Goal: Information Seeking & Learning: Learn about a topic

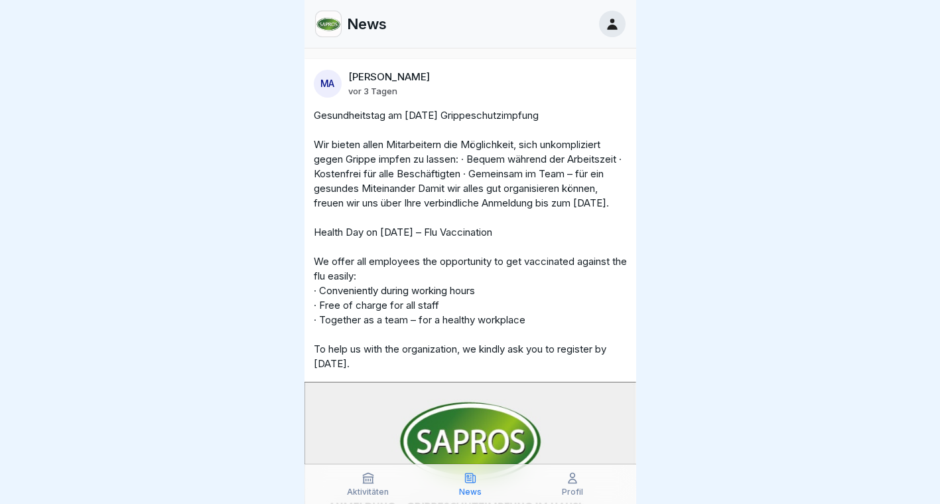
click at [606, 28] on icon at bounding box center [612, 24] width 15 height 15
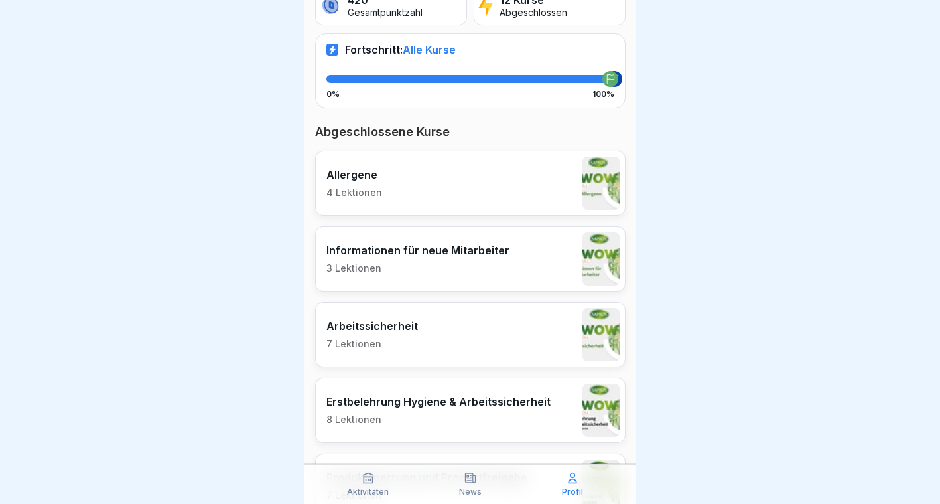
scroll to position [259, 0]
click at [448, 240] on div "Informationen für neue Mitarbeiter 3 Lektionen" at bounding box center [470, 258] width 311 height 65
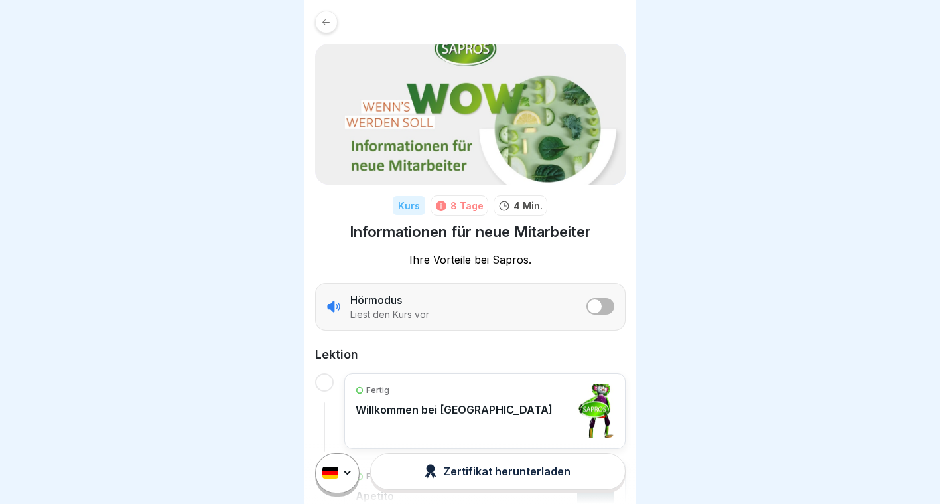
scroll to position [190, 0]
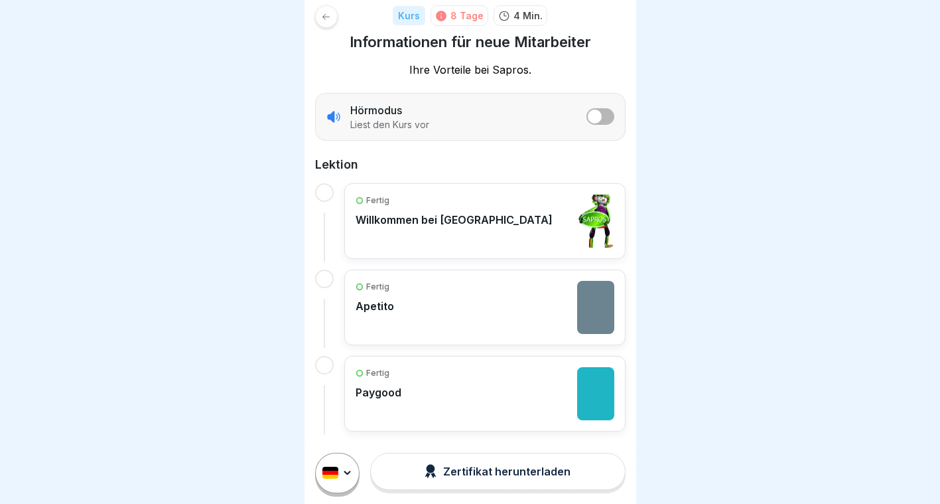
click at [447, 319] on div "Fertig Apetito" at bounding box center [485, 307] width 259 height 53
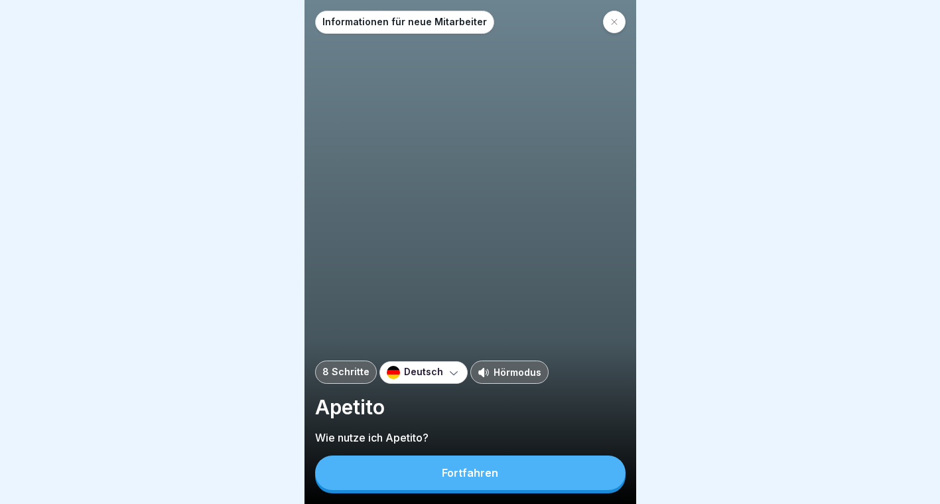
scroll to position [10, 0]
click at [439, 471] on button "Fortfahren" at bounding box center [470, 472] width 311 height 35
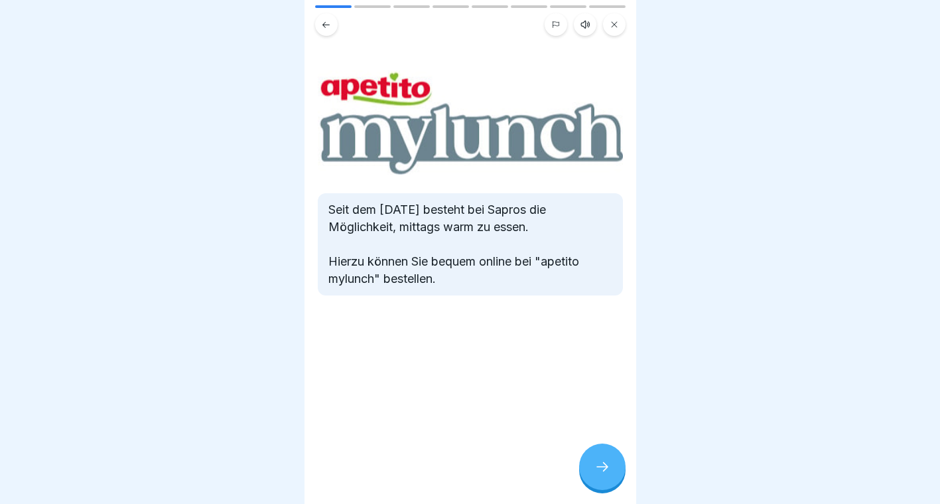
click at [595, 468] on icon at bounding box center [603, 467] width 16 height 16
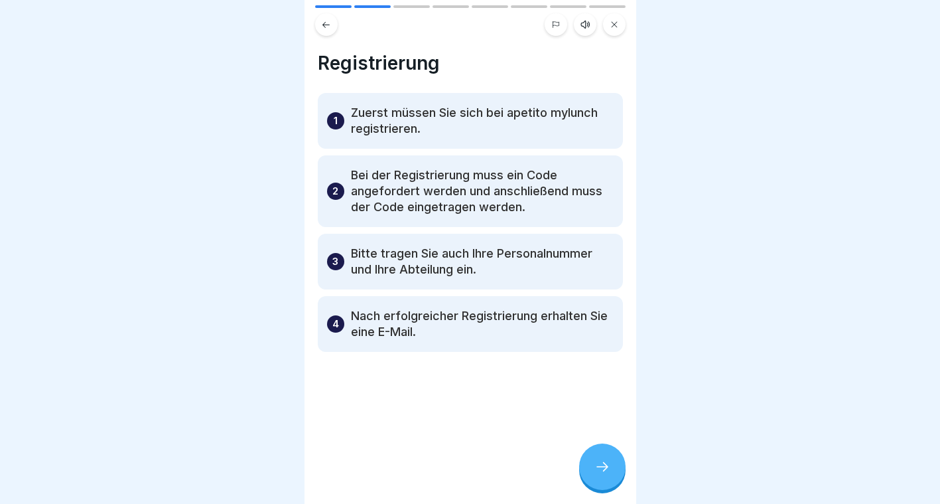
scroll to position [9, 0]
click at [325, 23] on button at bounding box center [326, 24] width 23 height 23
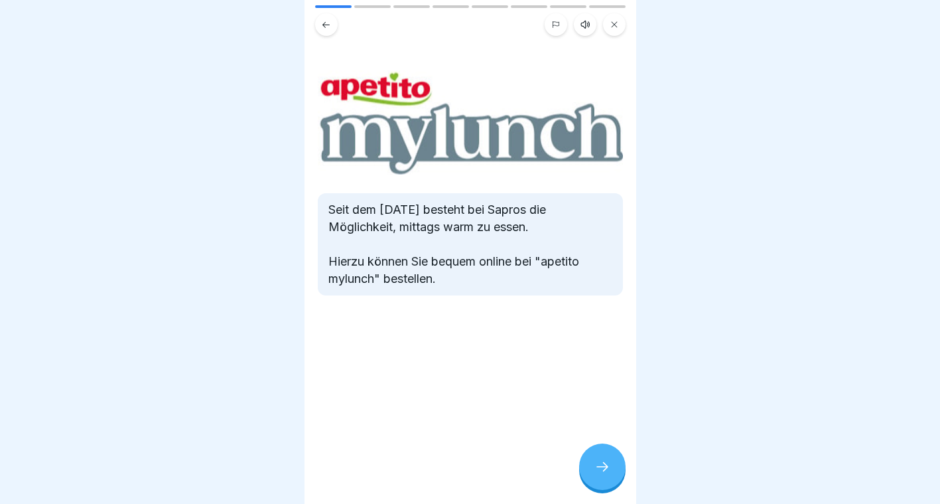
click at [613, 477] on div at bounding box center [602, 466] width 46 height 46
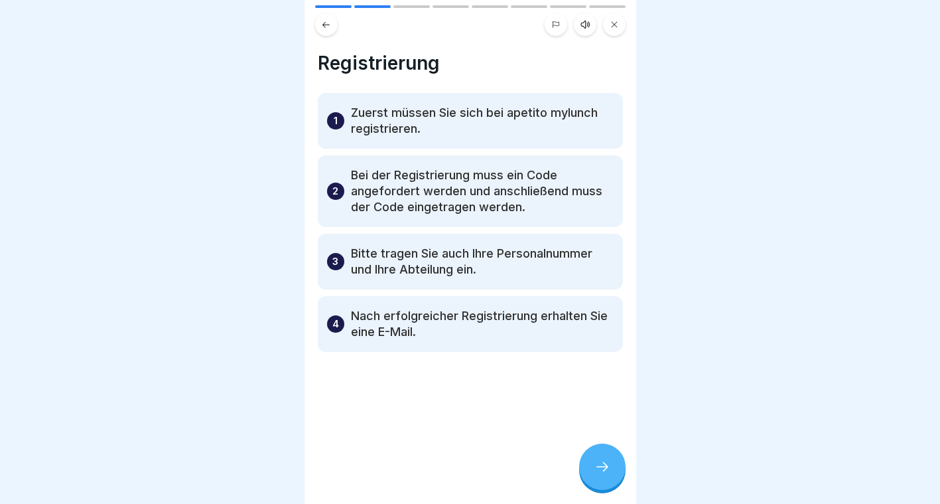
click at [604, 464] on icon at bounding box center [603, 467] width 16 height 16
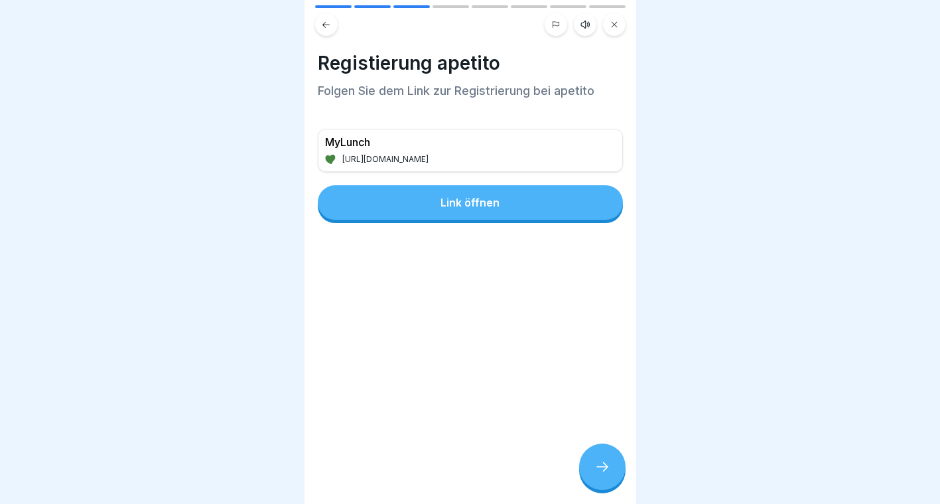
click at [439, 160] on div "MyLunch [URL][DOMAIN_NAME]" at bounding box center [379, 150] width 121 height 42
click at [483, 186] on button "Link öffnen" at bounding box center [470, 202] width 305 height 35
click at [608, 469] on icon at bounding box center [603, 467] width 16 height 16
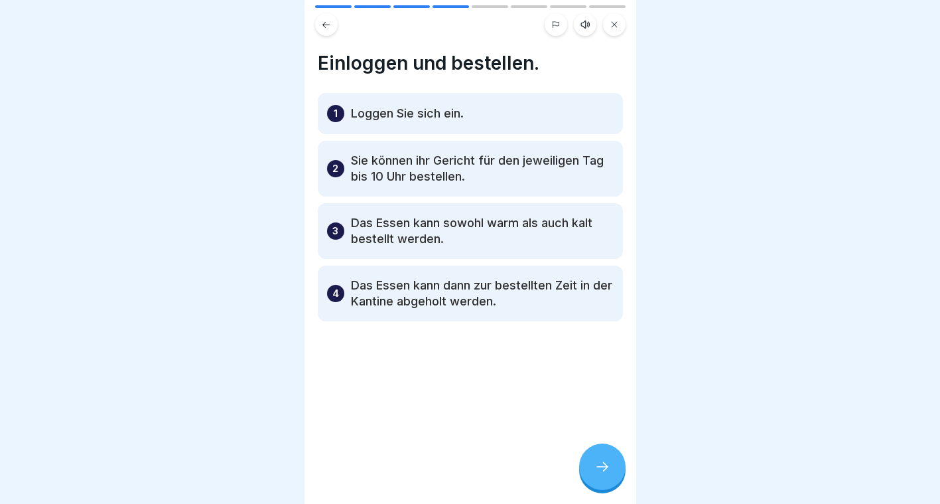
click at [611, 21] on icon at bounding box center [615, 25] width 8 height 8
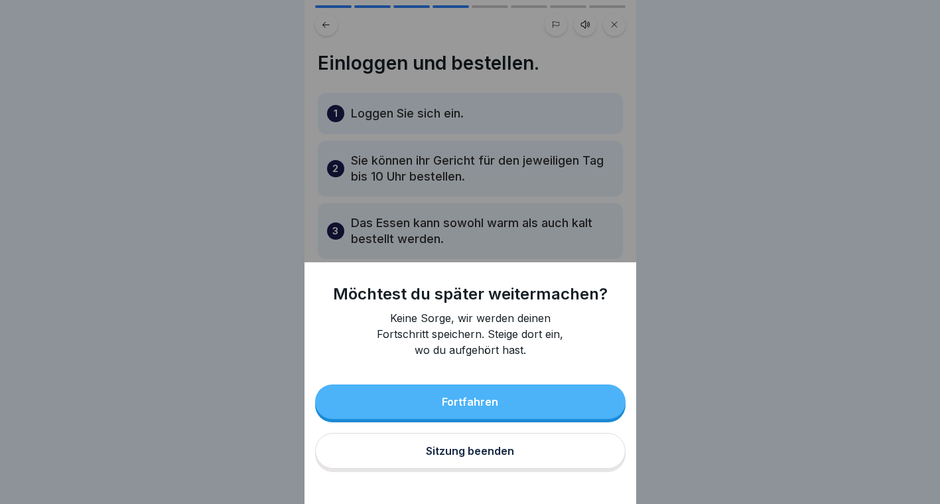
click at [490, 469] on button "Sitzung beenden" at bounding box center [470, 451] width 311 height 36
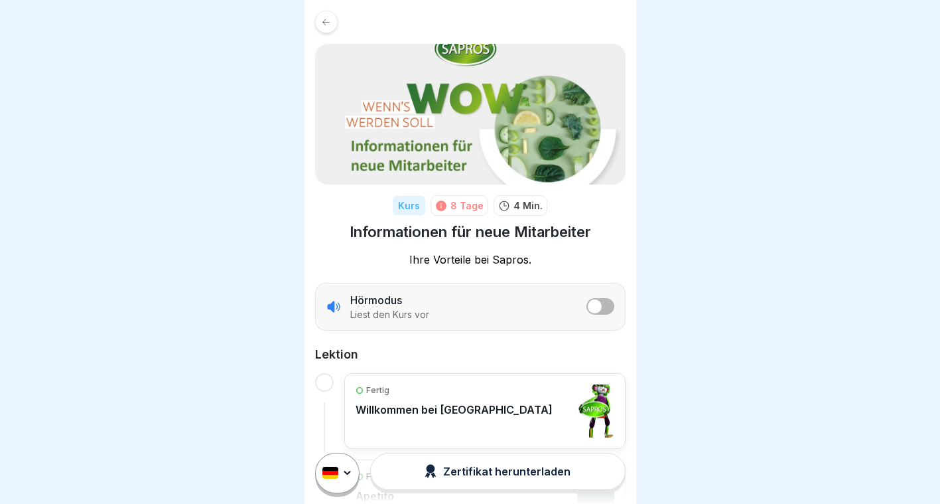
click at [330, 25] on icon at bounding box center [326, 22] width 10 height 10
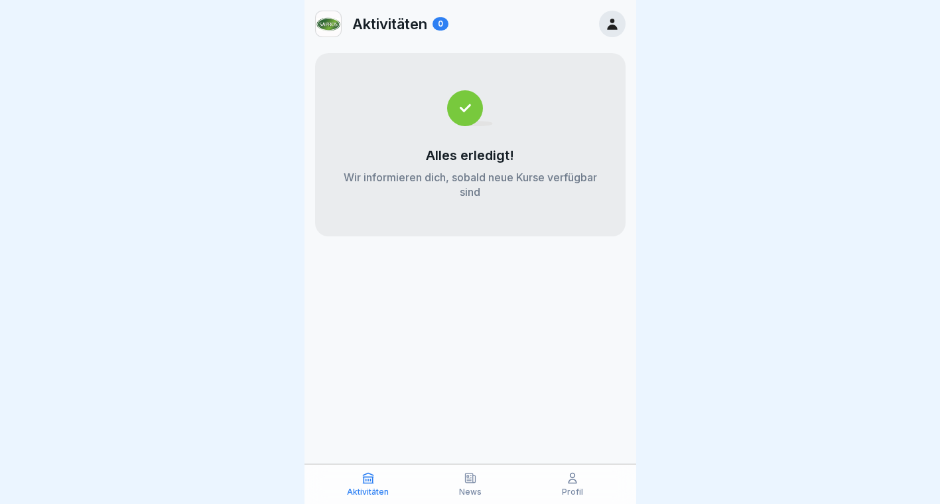
click at [609, 15] on div at bounding box center [612, 24] width 27 height 27
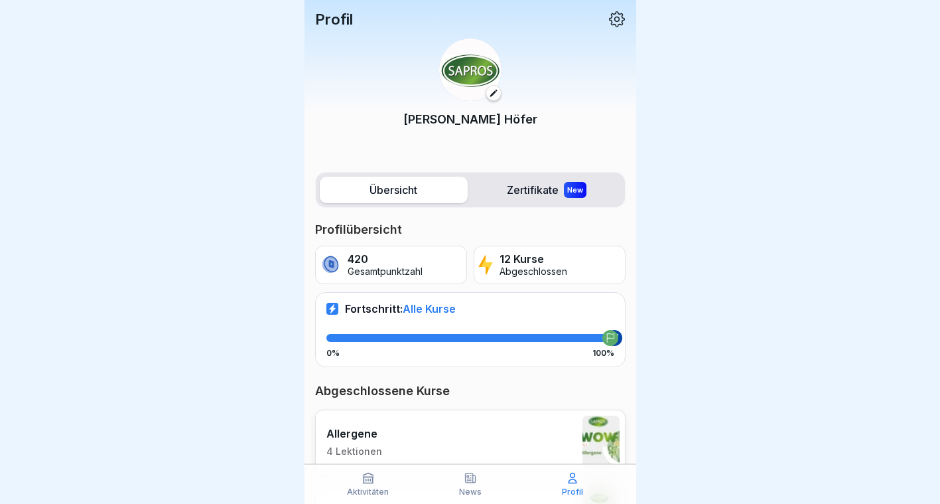
scroll to position [7, 0]
